Goal: Information Seeking & Learning: Learn about a topic

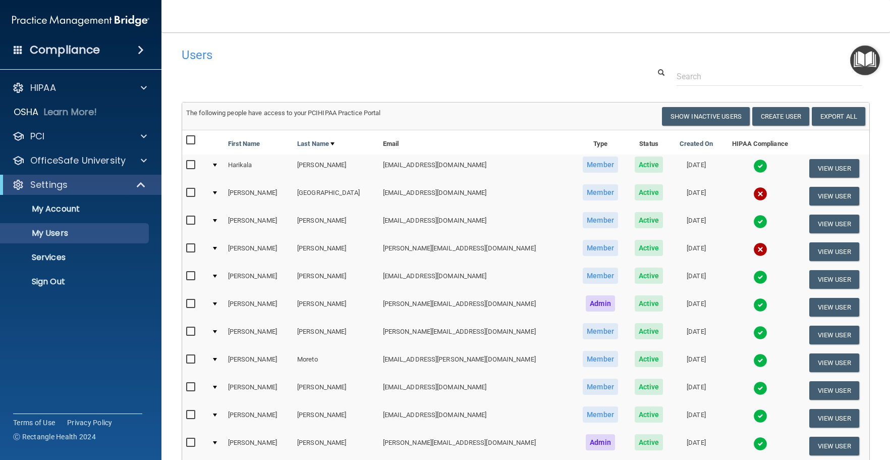
select select "20"
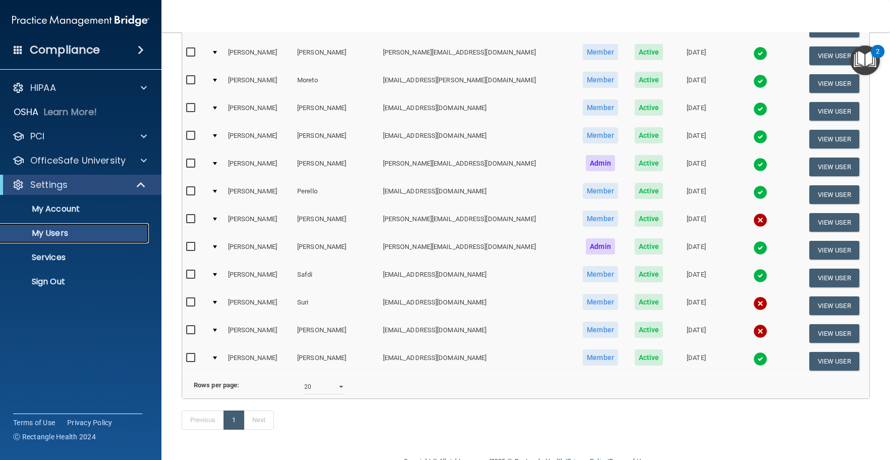
scroll to position [303, 0]
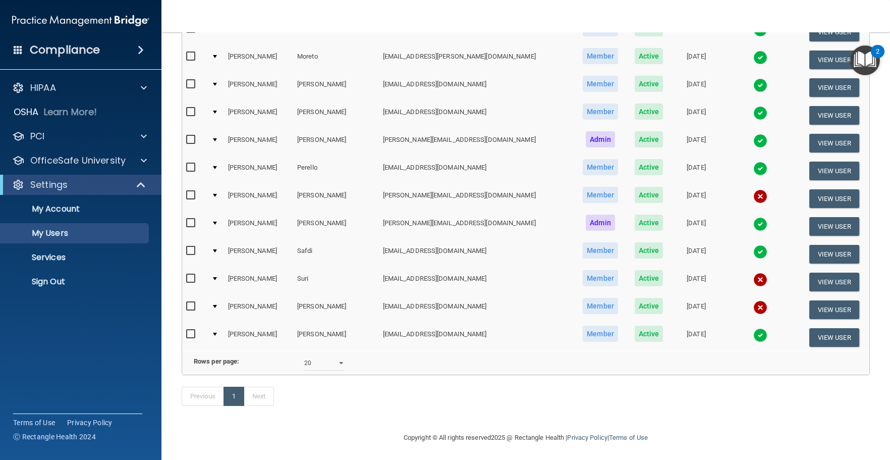
click at [213, 277] on td at bounding box center [215, 282] width 17 height 28
click at [218, 280] on td at bounding box center [215, 282] width 17 height 28
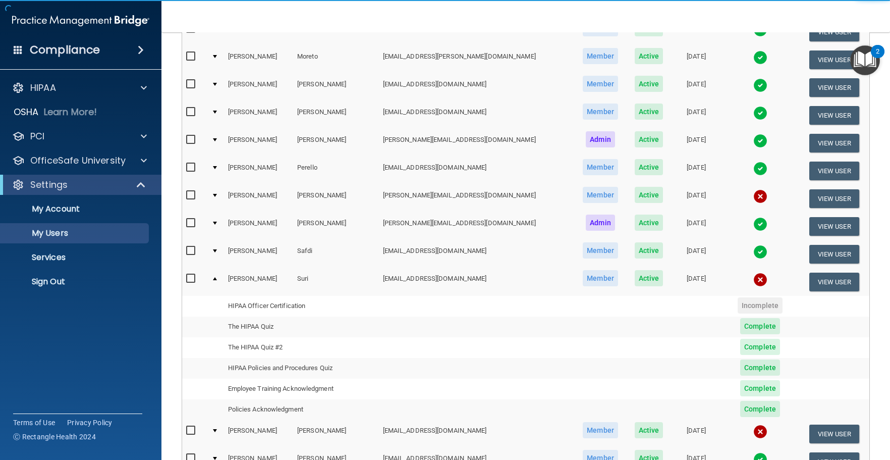
scroll to position [353, 0]
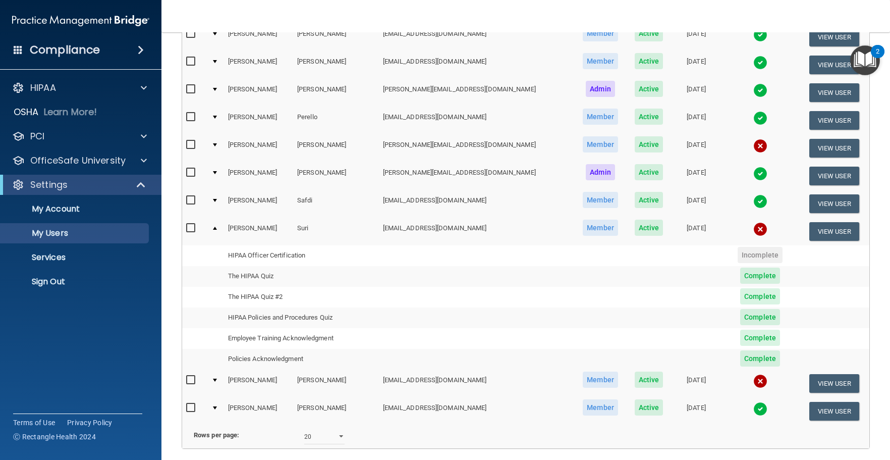
click at [219, 232] on td at bounding box center [215, 230] width 17 height 27
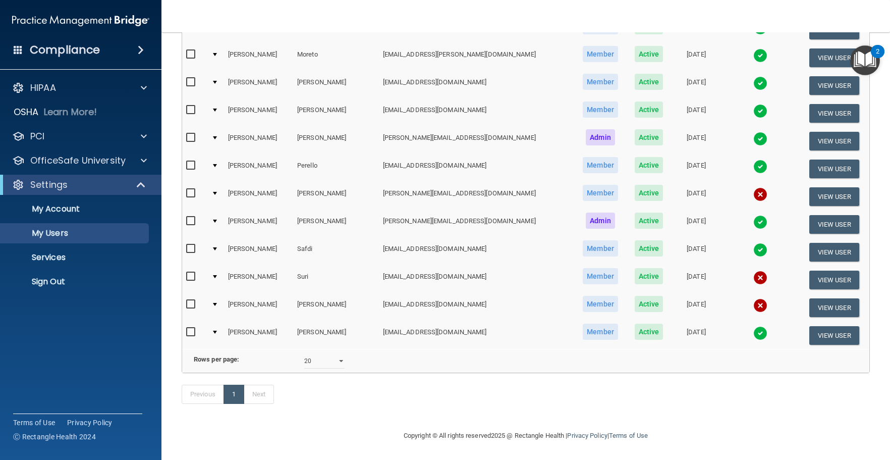
scroll to position [320, 0]
click at [220, 266] on td at bounding box center [215, 280] width 17 height 28
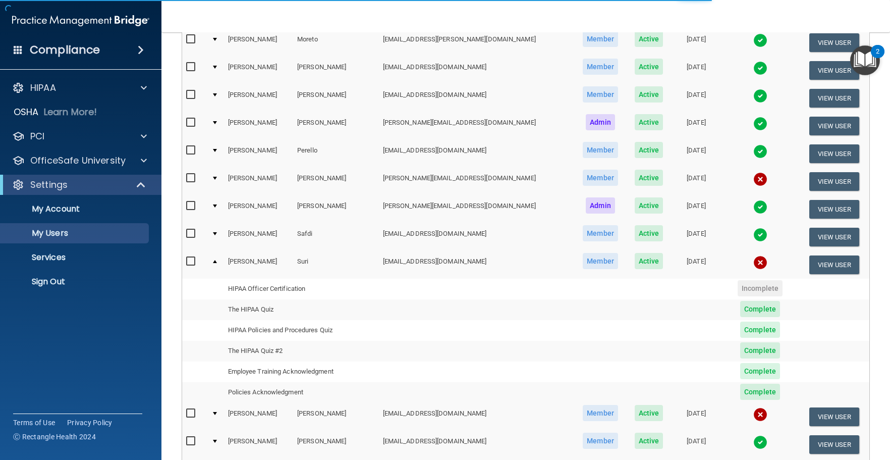
scroll to position [353, 0]
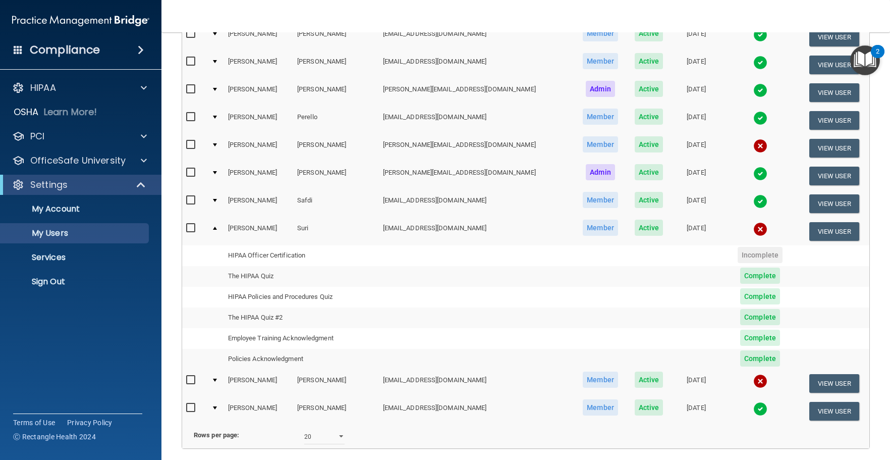
click at [60, 50] on h4 "Compliance" at bounding box center [65, 50] width 70 height 14
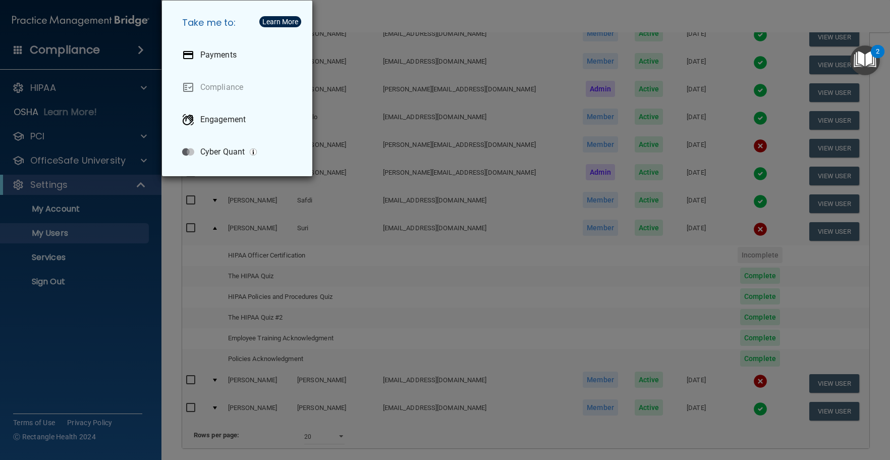
click at [84, 61] on div "Take me to: Payments Compliance Engagement Cyber Quant" at bounding box center [445, 230] width 890 height 460
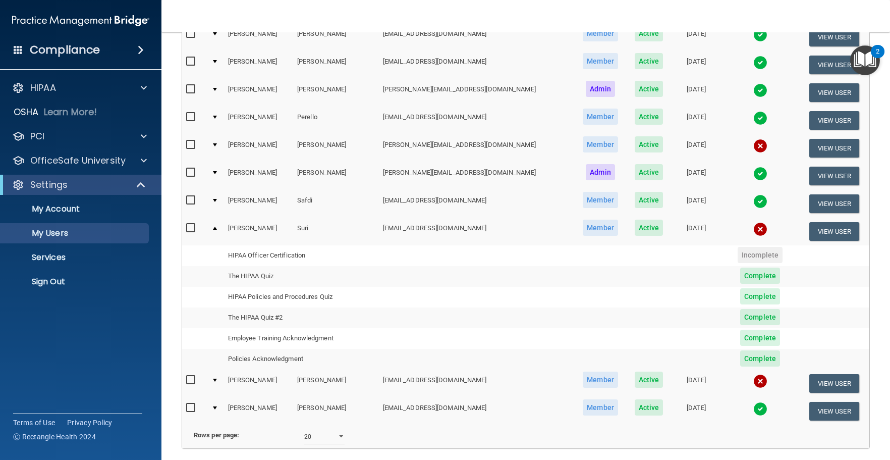
click at [100, 26] on img at bounding box center [80, 21] width 137 height 20
click at [101, 20] on img at bounding box center [80, 21] width 137 height 20
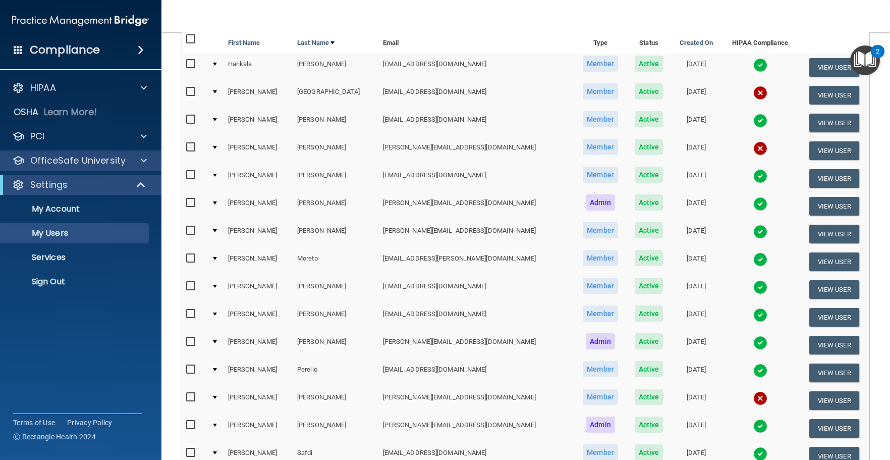
scroll to position [50, 0]
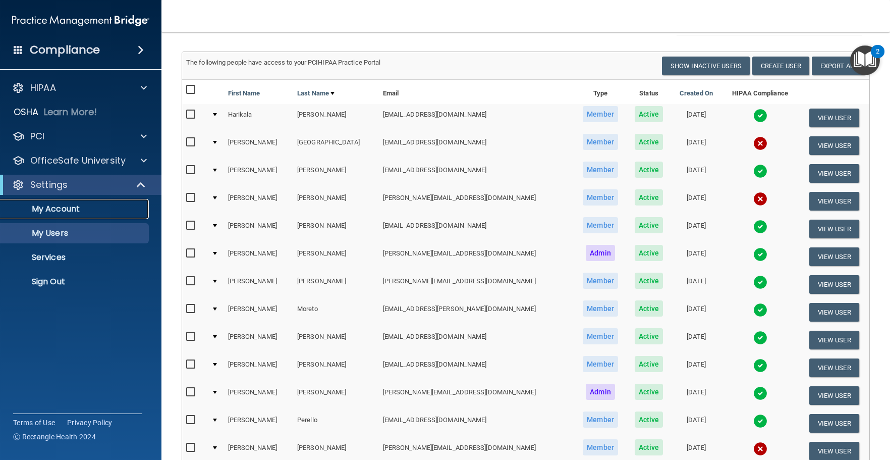
click at [94, 204] on p "My Account" at bounding box center [76, 209] width 138 height 10
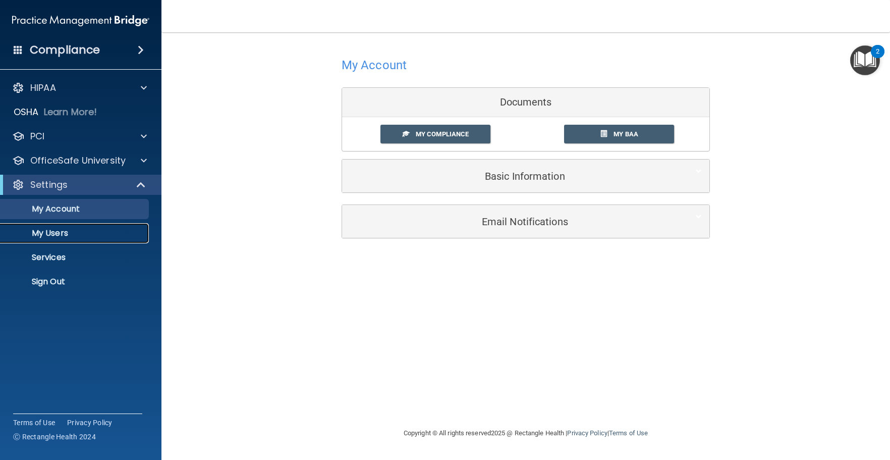
click at [70, 234] on p "My Users" at bounding box center [76, 233] width 138 height 10
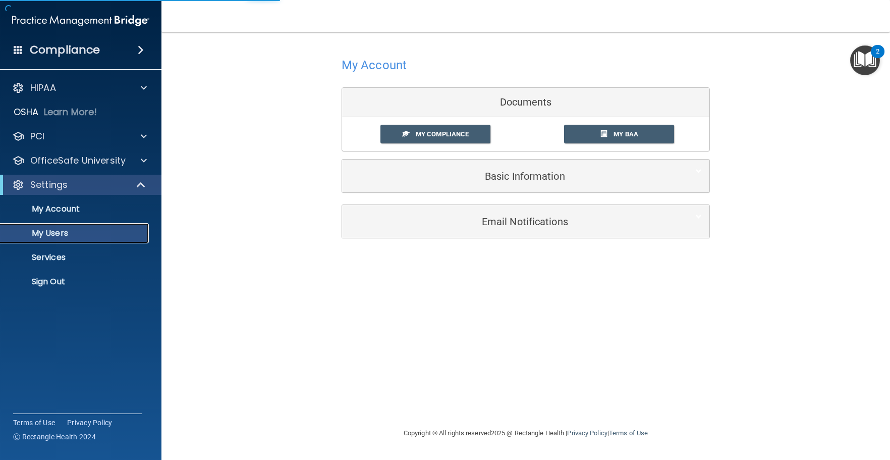
select select "20"
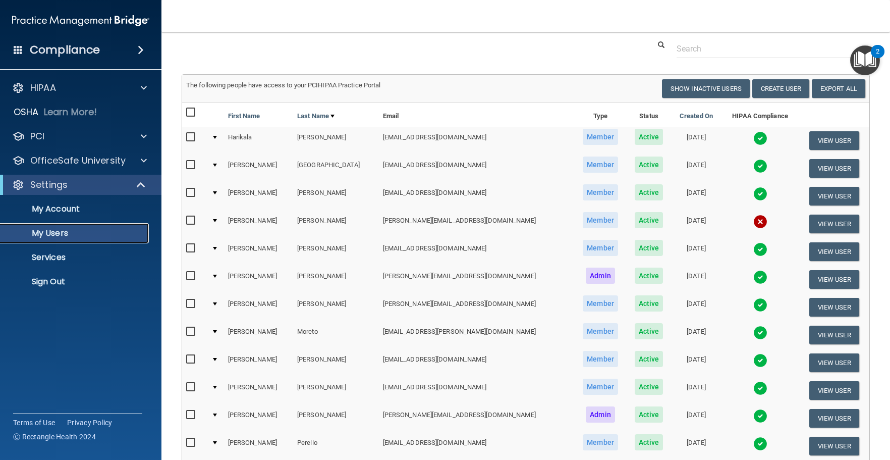
scroll to position [50, 0]
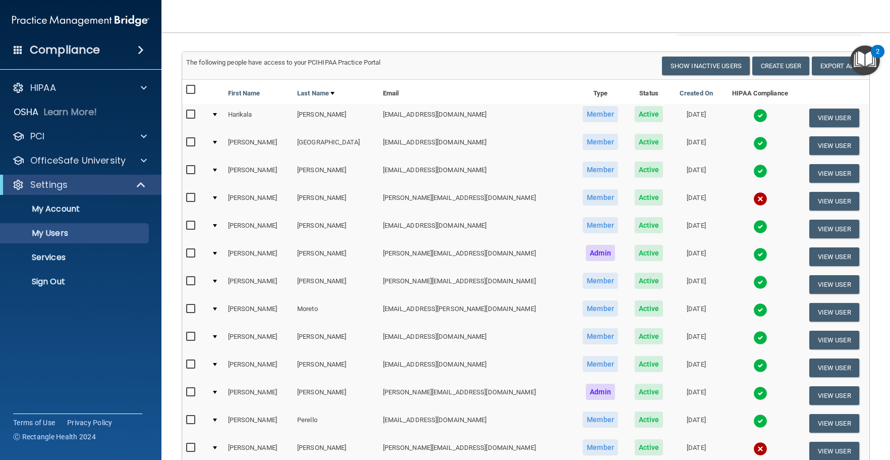
click at [217, 197] on div at bounding box center [215, 197] width 4 height 3
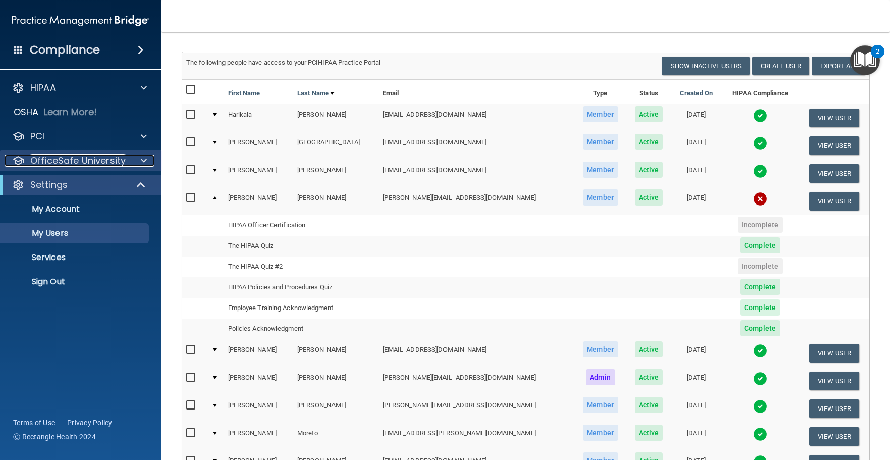
click at [74, 166] on p "OfficeSafe University" at bounding box center [77, 160] width 95 height 12
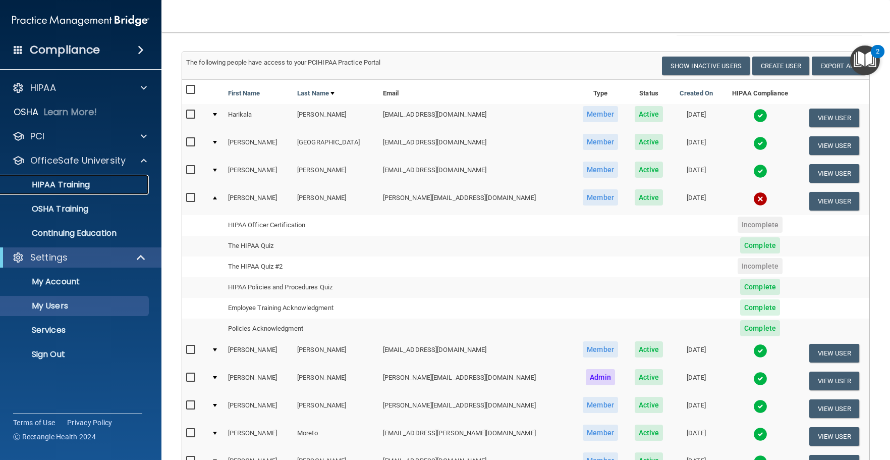
click at [109, 183] on div "HIPAA Training" at bounding box center [76, 185] width 138 height 10
